Goal: Task Accomplishment & Management: Complete application form

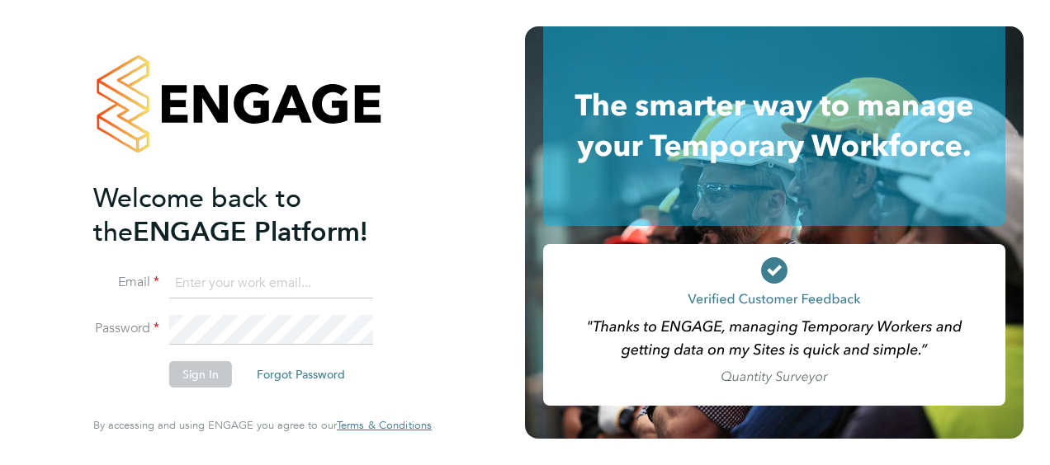
type input "[PERSON_NAME][EMAIL_ADDRESS][DOMAIN_NAME]"
click at [216, 377] on button "Sign In" at bounding box center [200, 374] width 63 height 26
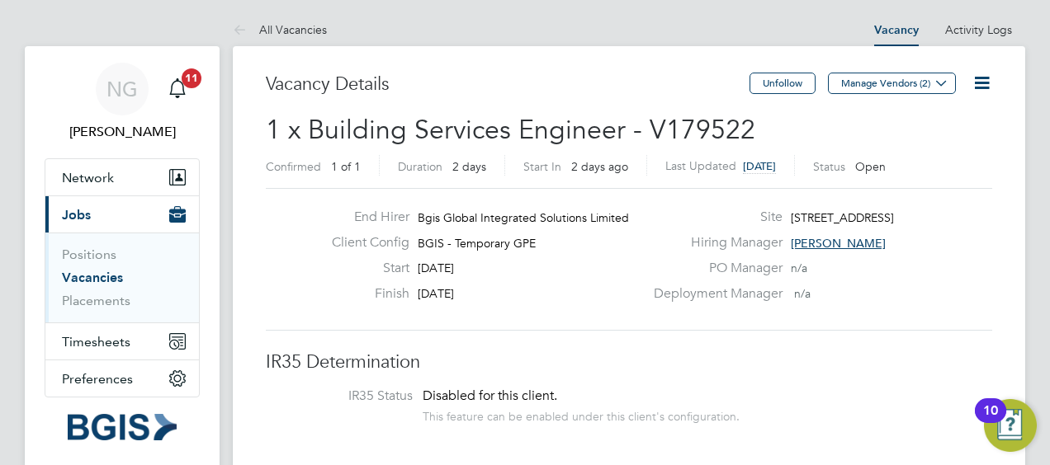
click at [63, 209] on span "Jobs" at bounding box center [76, 215] width 29 height 16
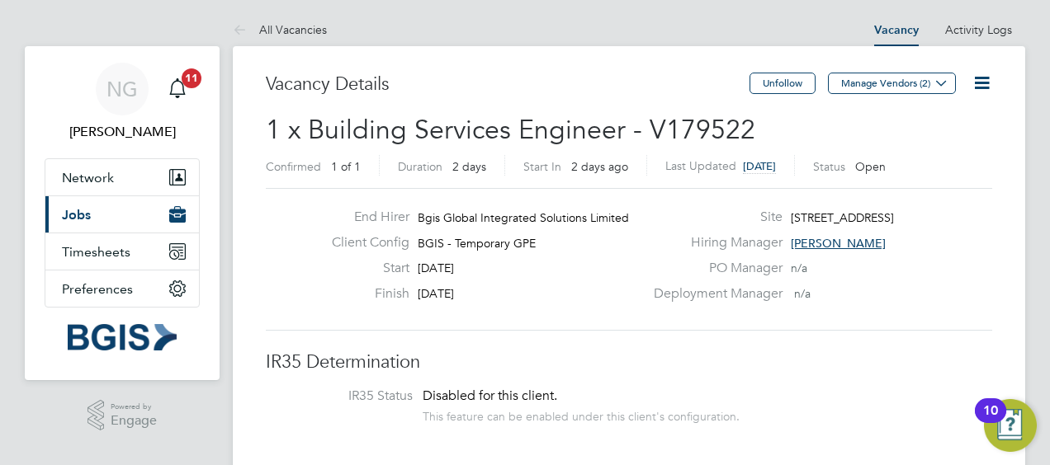
click at [63, 209] on span "Jobs" at bounding box center [76, 215] width 29 height 16
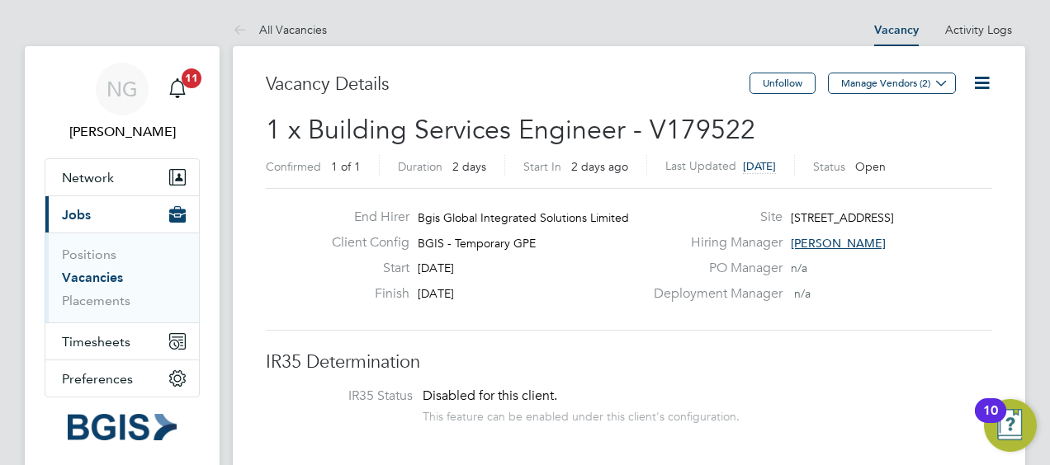
click at [70, 276] on link "Vacancies" at bounding box center [92, 278] width 61 height 16
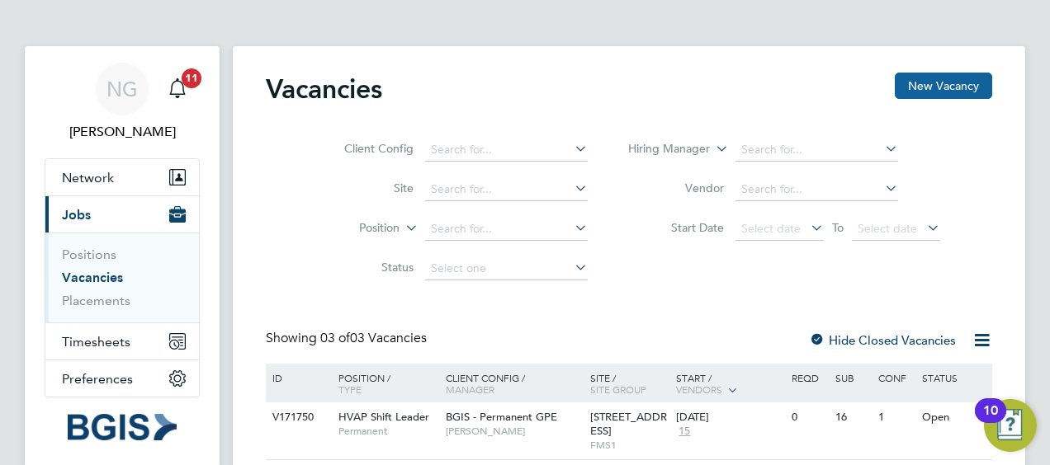
click at [957, 78] on button "New Vacancy" at bounding box center [942, 86] width 97 height 26
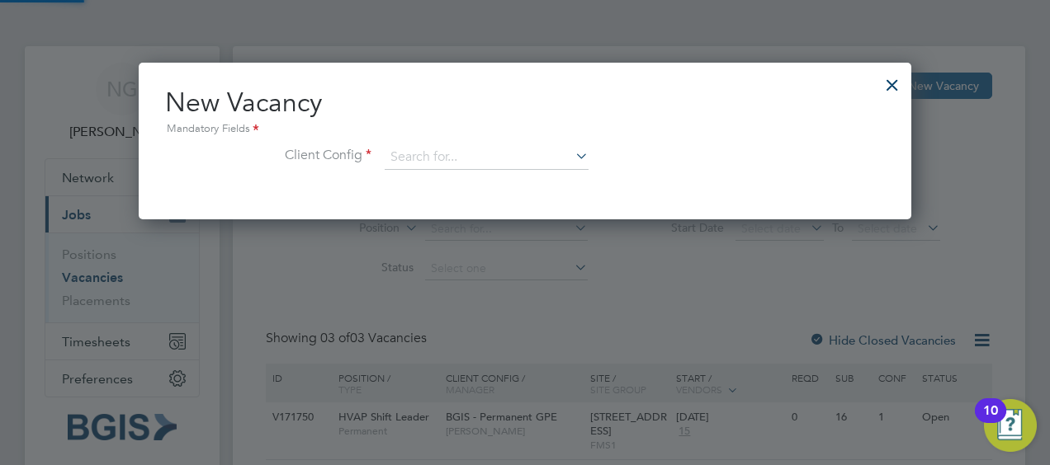
scroll to position [156, 772]
click at [451, 151] on input at bounding box center [487, 157] width 204 height 25
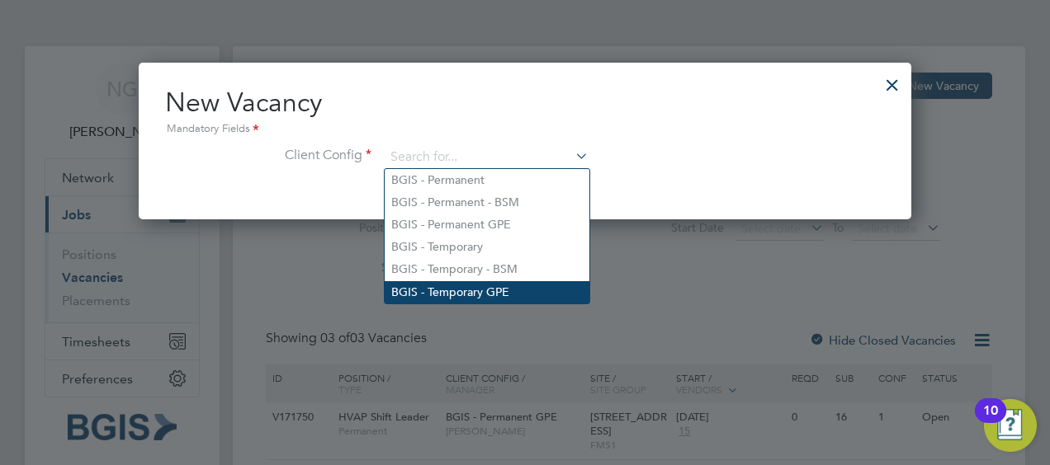
click at [441, 287] on li "BGIS - Temporary GPE" at bounding box center [487, 292] width 205 height 22
type input "BGIS - Temporary GPE"
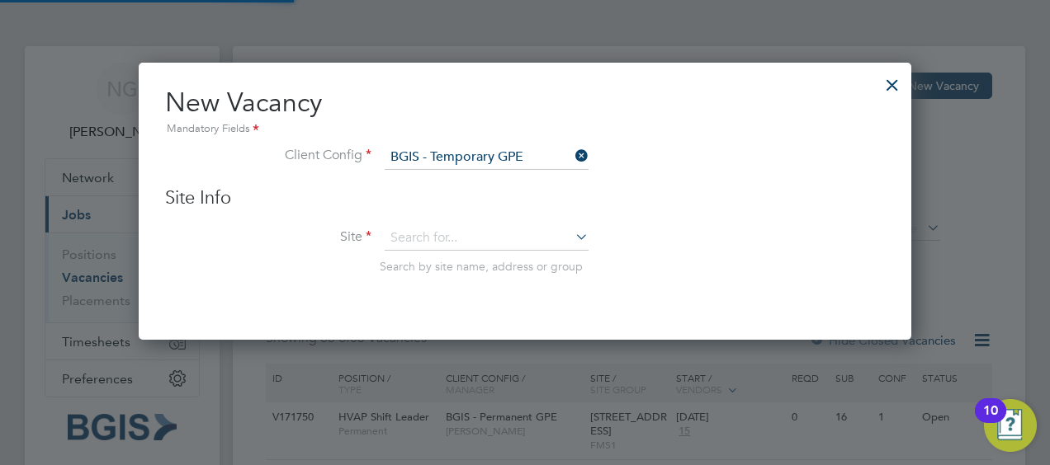
scroll to position [276, 772]
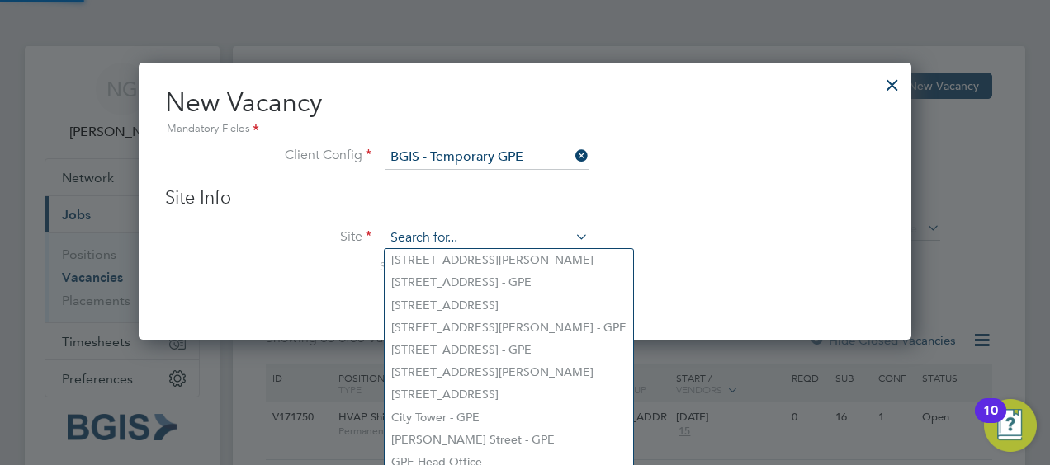
click at [431, 246] on input at bounding box center [487, 238] width 204 height 25
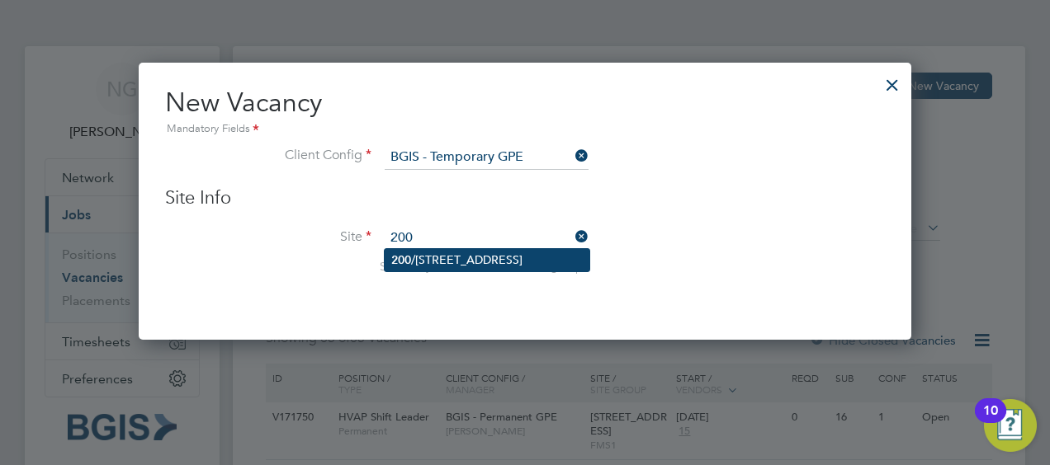
click at [423, 264] on li "[STREET_ADDRESS]" at bounding box center [487, 260] width 205 height 22
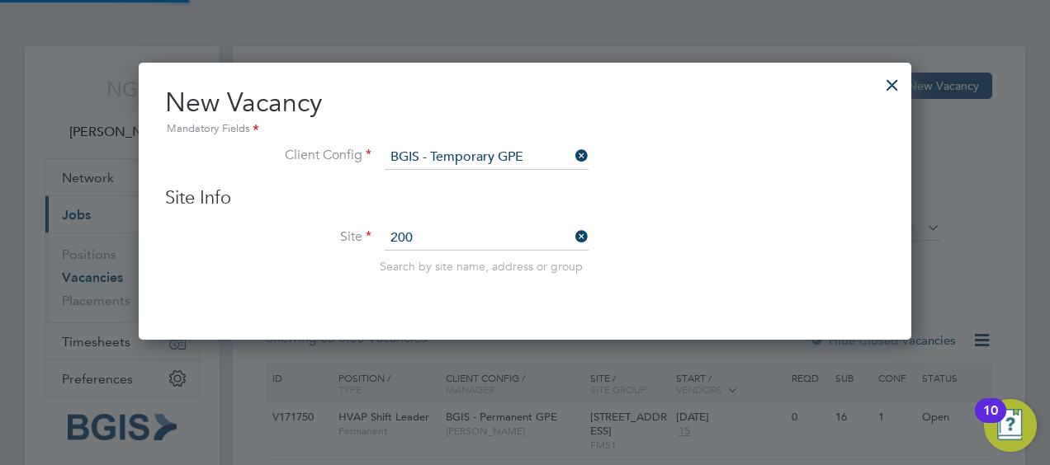
type input "[STREET_ADDRESS]"
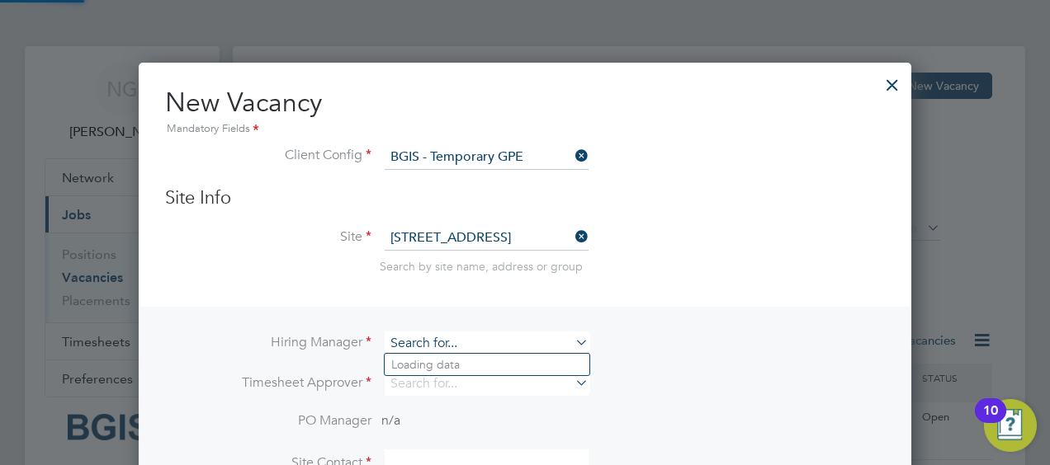
click at [424, 347] on input at bounding box center [487, 344] width 204 height 24
click at [424, 366] on li "[PERSON_NAME]" at bounding box center [487, 365] width 205 height 22
type input "[PERSON_NAME]"
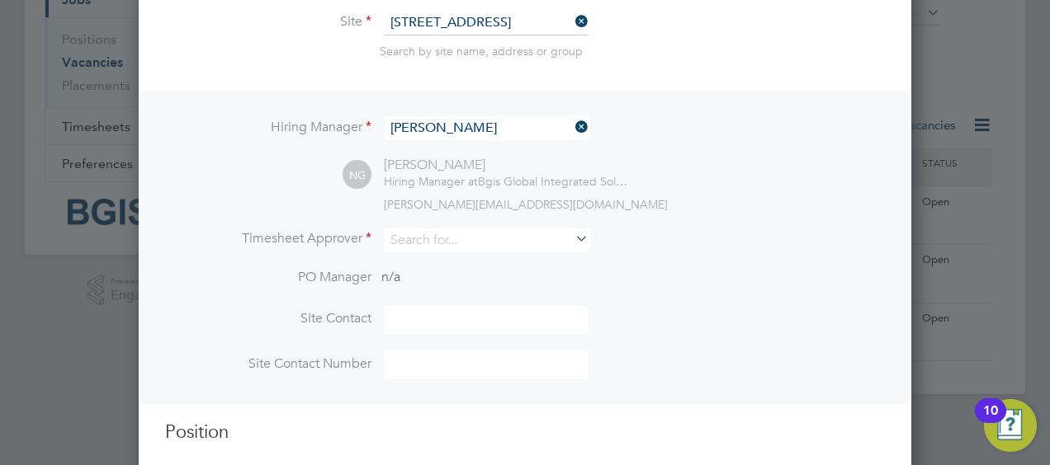
scroll to position [223, 0]
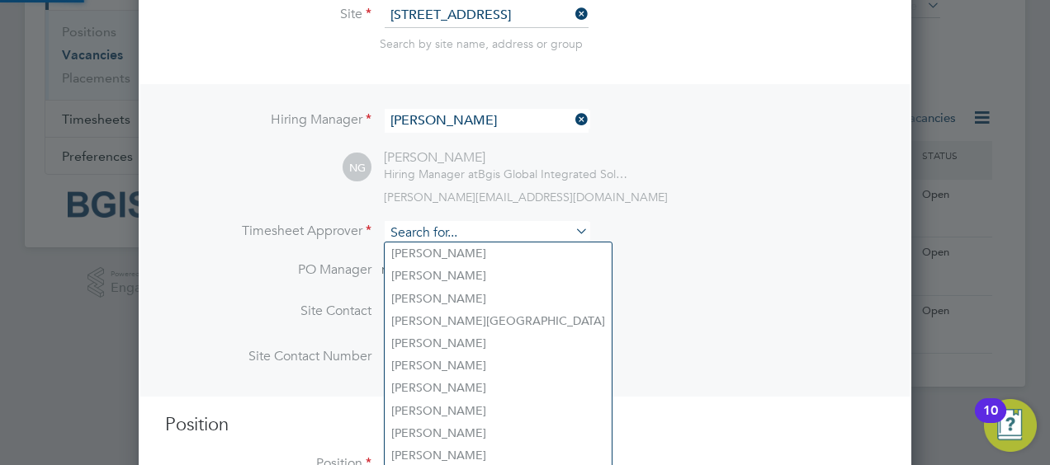
click at [484, 226] on input at bounding box center [487, 233] width 204 height 24
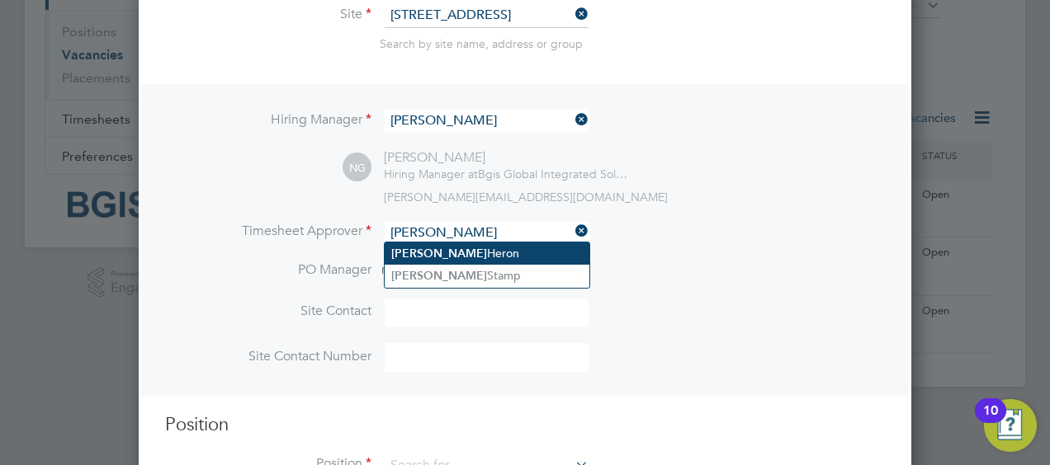
click at [470, 245] on li "[PERSON_NAME]" at bounding box center [487, 254] width 205 height 22
type input "[PERSON_NAME]"
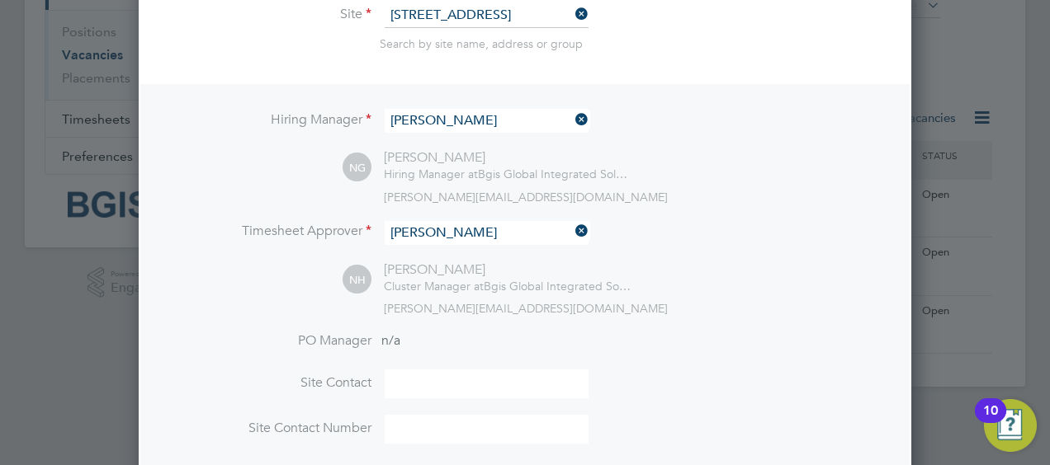
scroll to position [757, 772]
click at [414, 389] on input at bounding box center [487, 384] width 204 height 29
type input "[PERSON_NAME]"
click at [414, 422] on input at bounding box center [487, 429] width 204 height 29
type input "07931360625"
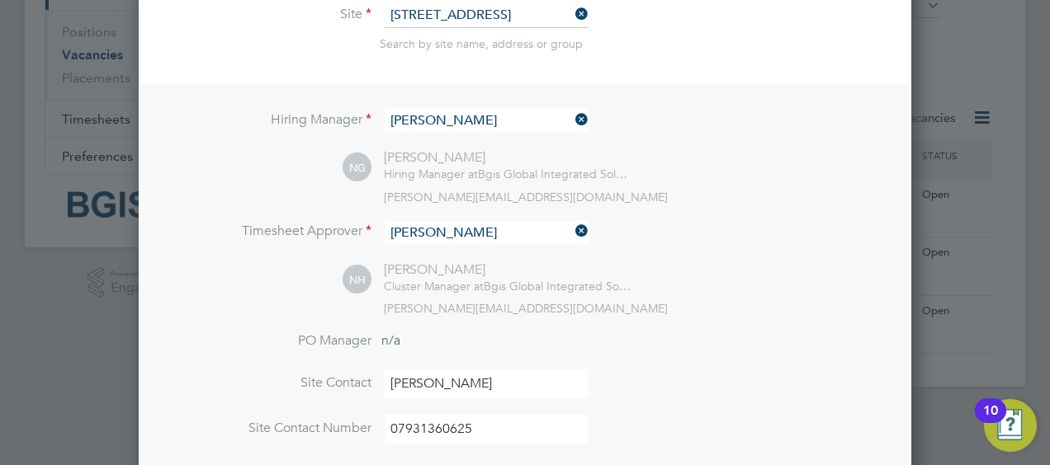
click at [787, 402] on li "Site Contact [PERSON_NAME]" at bounding box center [525, 392] width 720 height 45
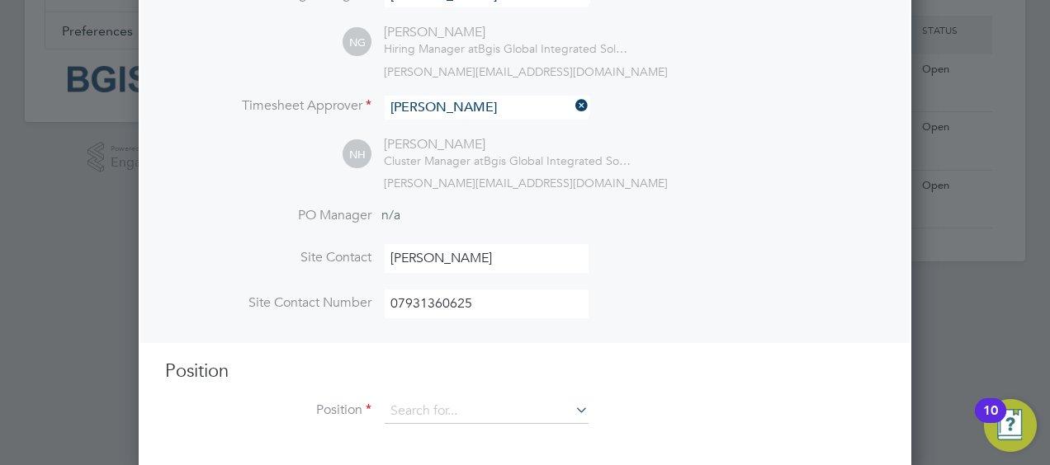
scroll to position [354, 0]
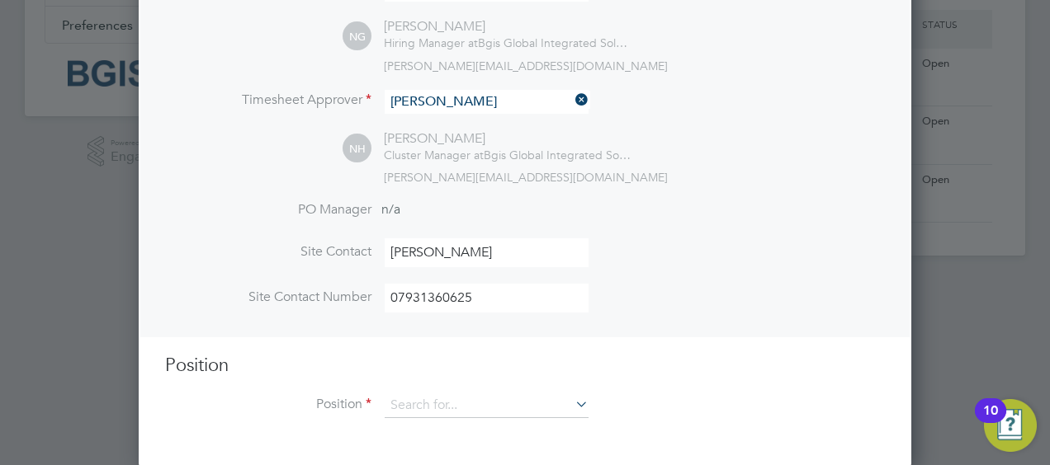
click at [572, 410] on icon at bounding box center [572, 404] width 0 height 23
click at [550, 421] on li "Building Services Engineer" at bounding box center [487, 427] width 205 height 22
type input "Building Services Engineer"
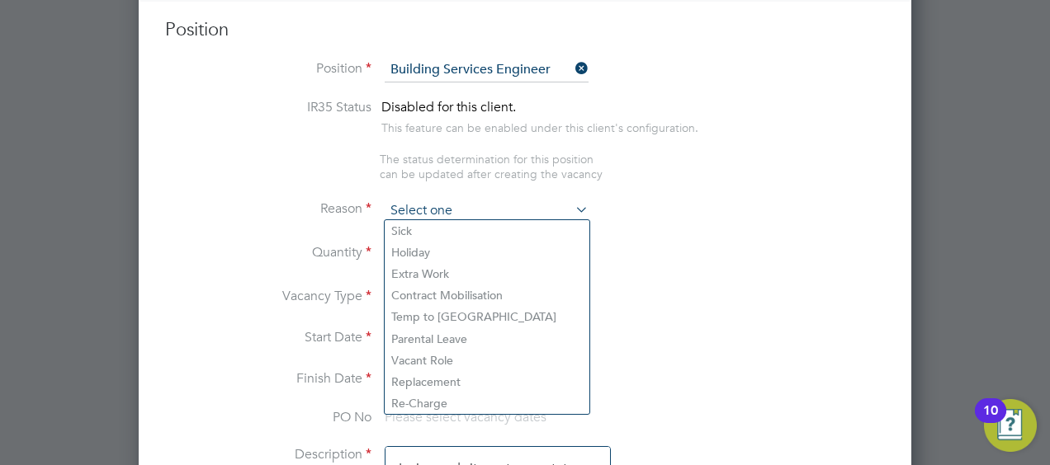
click at [530, 199] on input at bounding box center [487, 211] width 204 height 25
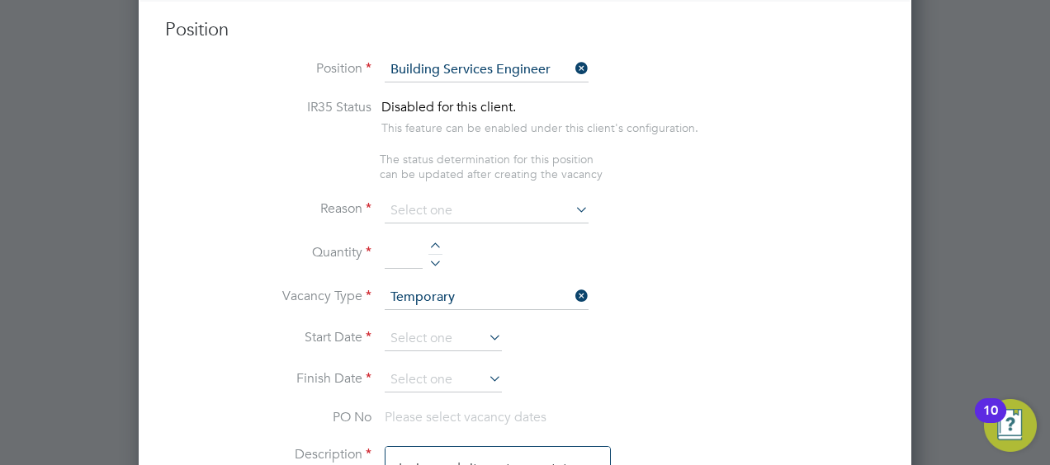
click at [473, 247] on li "Holiday" at bounding box center [487, 252] width 205 height 21
type input "Holiday"
click at [413, 253] on input at bounding box center [404, 255] width 38 height 30
type input "2"
click at [530, 254] on li "Quantity 2" at bounding box center [525, 263] width 720 height 46
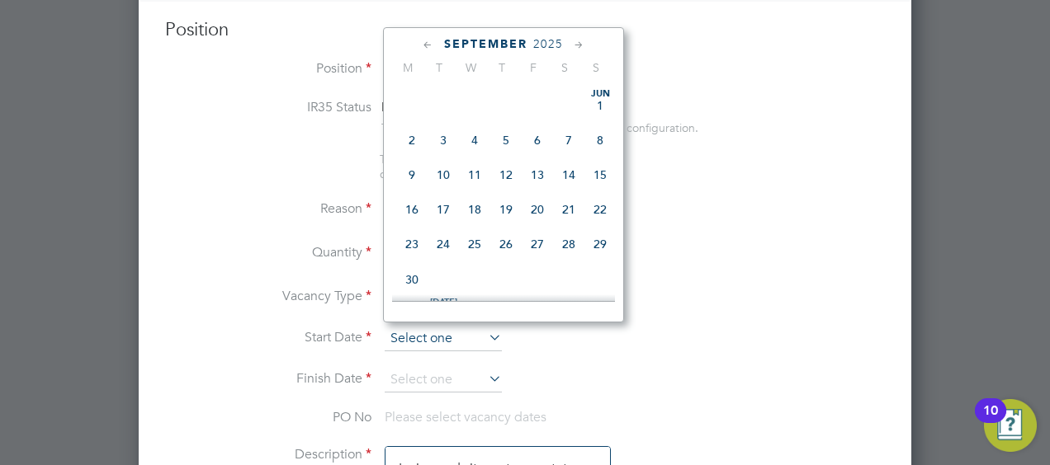
scroll to position [495, 0]
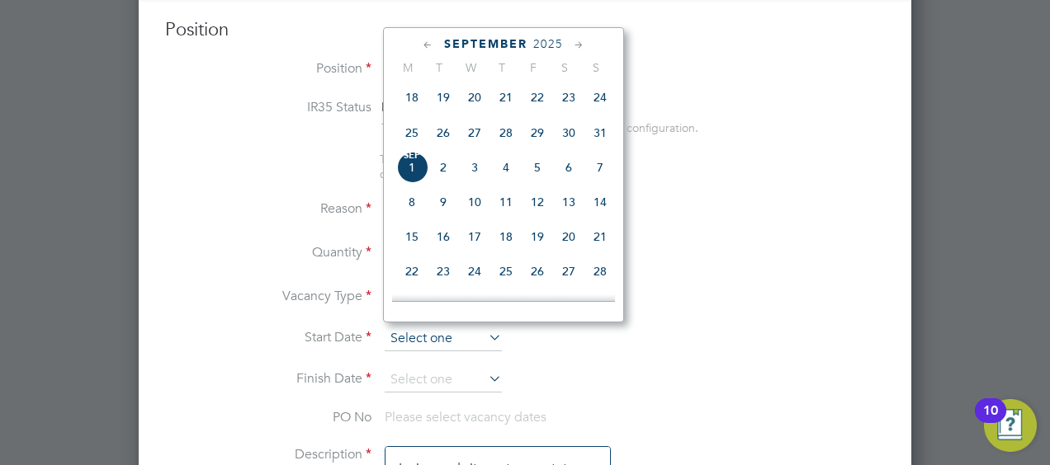
click at [449, 338] on input at bounding box center [443, 339] width 117 height 25
click at [441, 177] on span "2" at bounding box center [442, 167] width 31 height 31
type input "[DATE]"
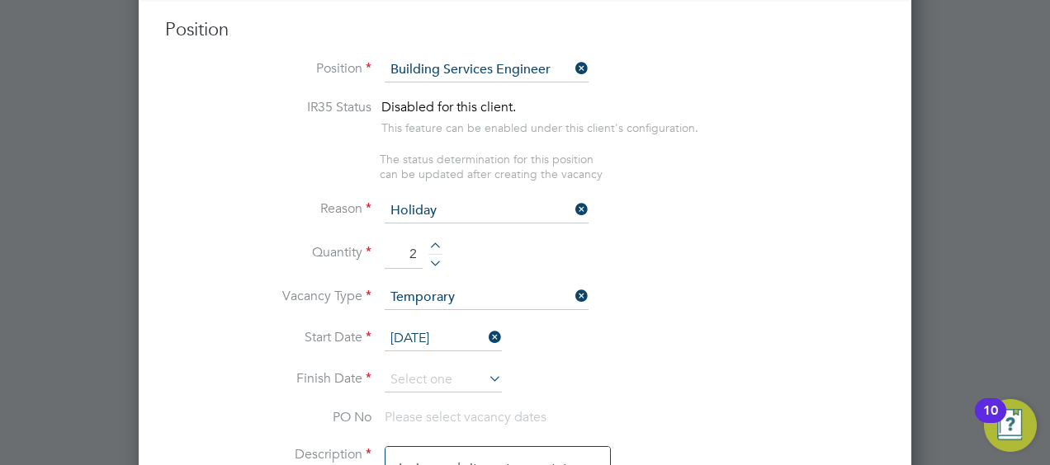
click at [612, 352] on li "Start Date [DATE]" at bounding box center [525, 347] width 720 height 41
click at [485, 369] on icon at bounding box center [485, 378] width 0 height 23
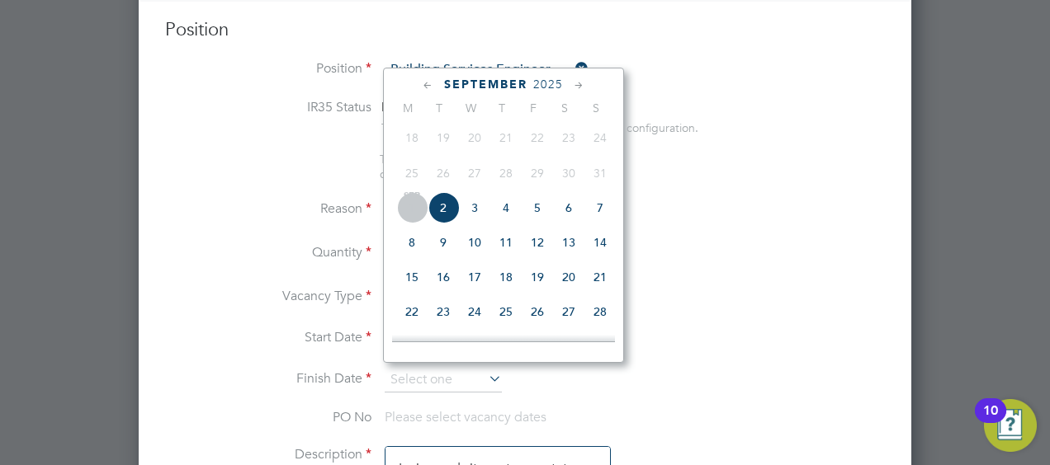
click at [446, 211] on span "2" at bounding box center [442, 207] width 31 height 31
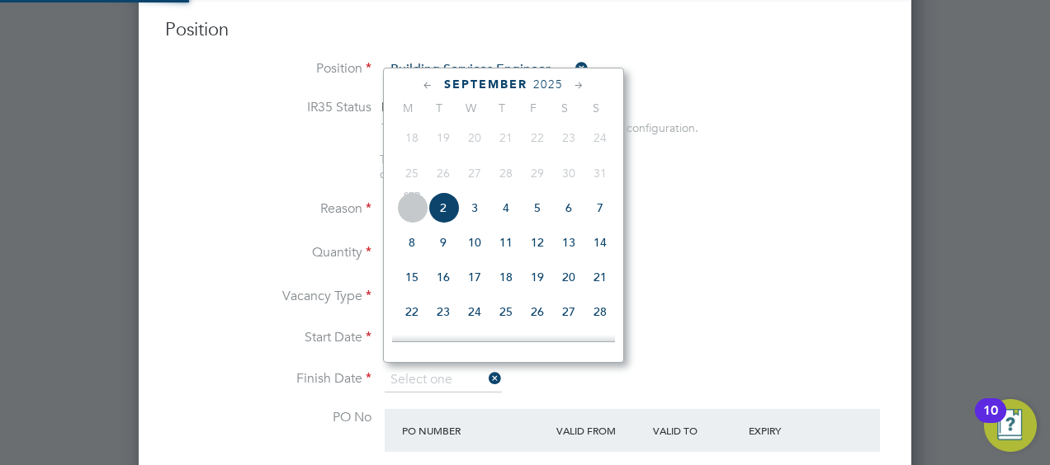
type input "[DATE]"
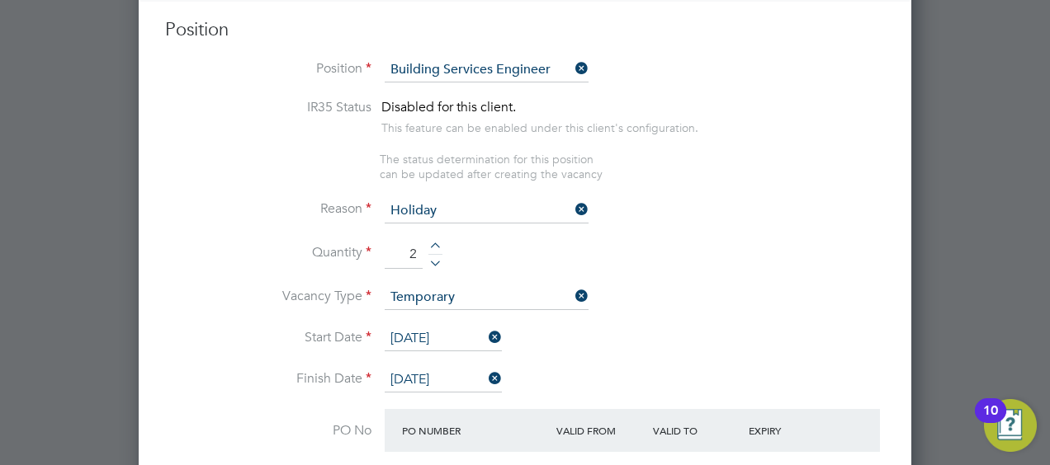
click at [635, 289] on li "Vacancy Type Temporary" at bounding box center [525, 305] width 720 height 41
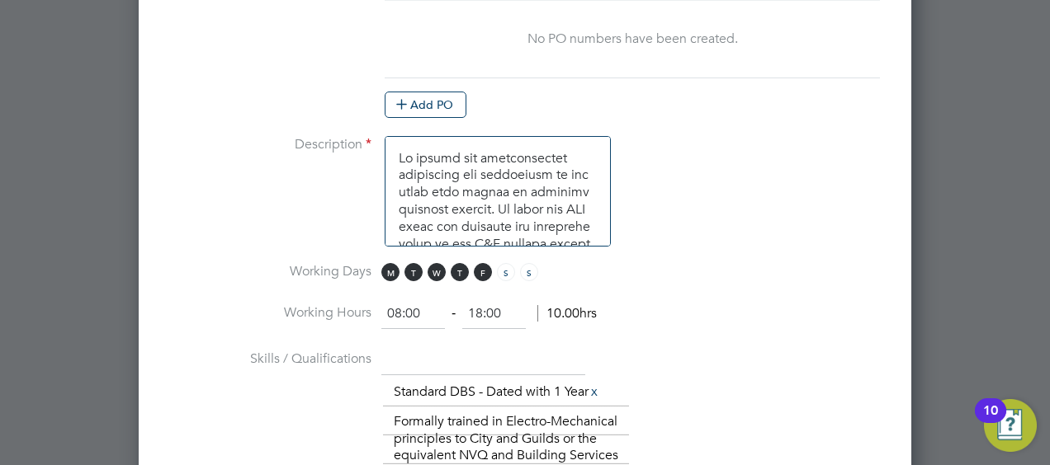
scroll to position [1182, 0]
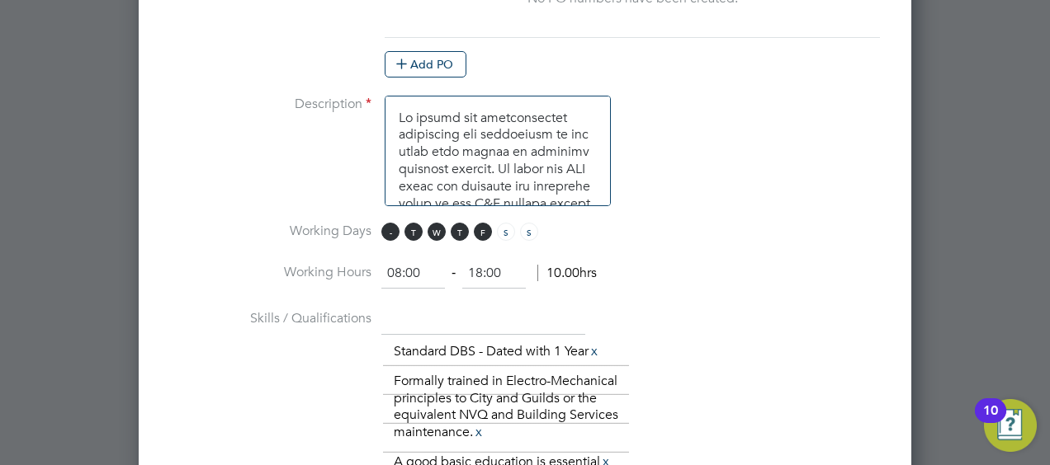
click at [389, 223] on span "M" at bounding box center [390, 232] width 18 height 18
click at [428, 226] on span "W" at bounding box center [436, 232] width 18 height 18
click at [460, 223] on span "T" at bounding box center [460, 232] width 18 height 18
click at [479, 223] on span "F" at bounding box center [483, 232] width 18 height 18
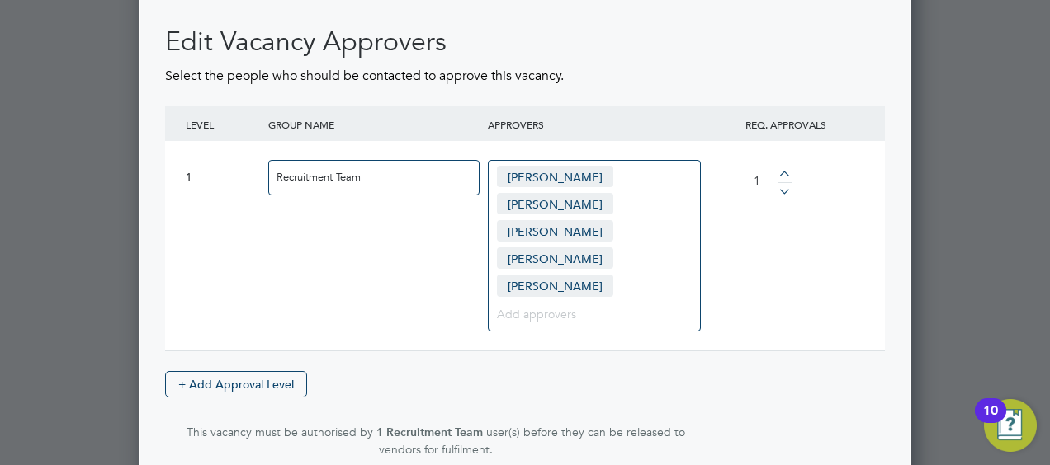
scroll to position [2454, 0]
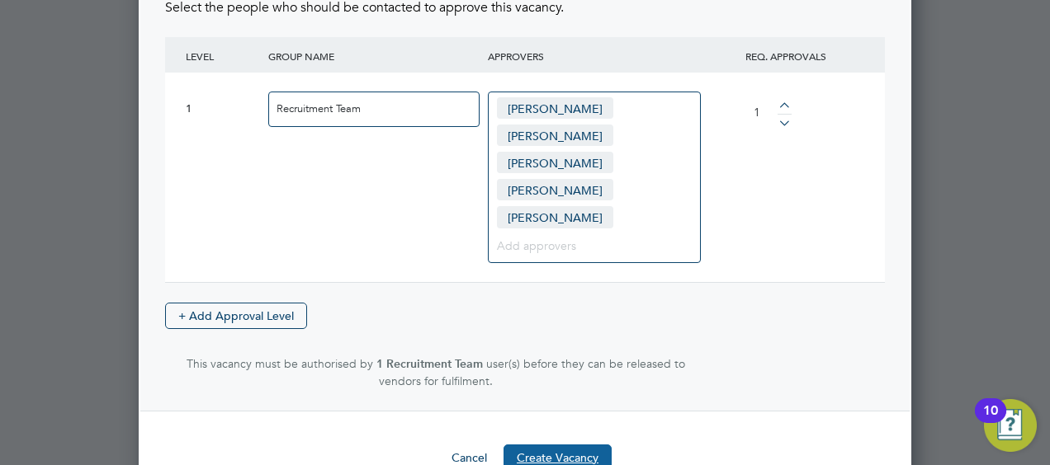
click at [582, 445] on button "Create Vacancy" at bounding box center [557, 458] width 108 height 26
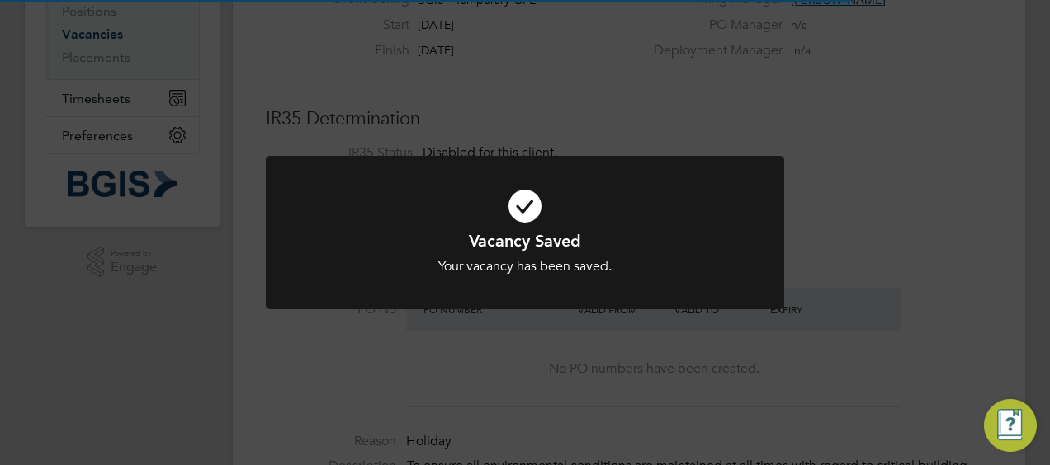
scroll to position [26, 355]
